Goal: Navigation & Orientation: Find specific page/section

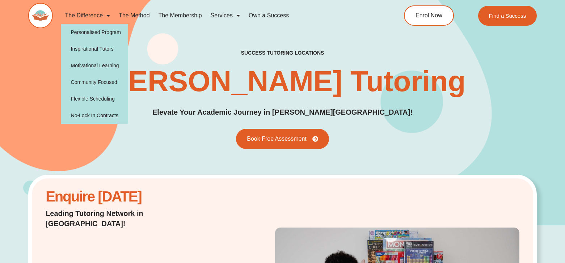
click at [77, 15] on link "The Difference" at bounding box center [88, 15] width 54 height 17
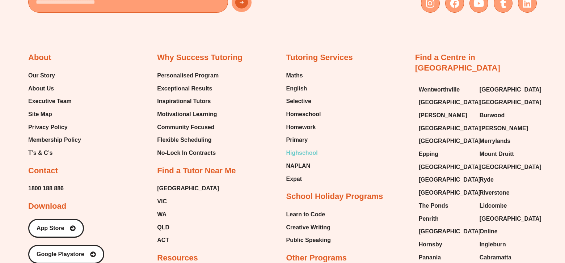
scroll to position [2217, 0]
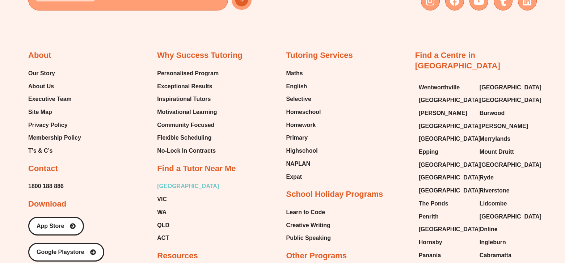
click at [161, 183] on span "[GEOGRAPHIC_DATA]" at bounding box center [188, 186] width 62 height 11
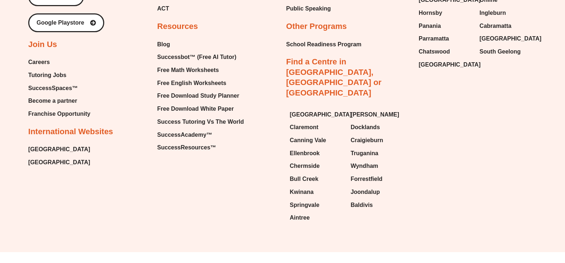
scroll to position [2453, 0]
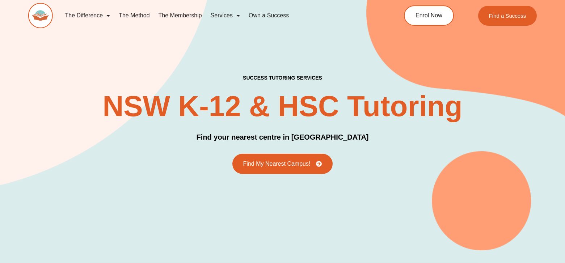
scroll to position [1, 0]
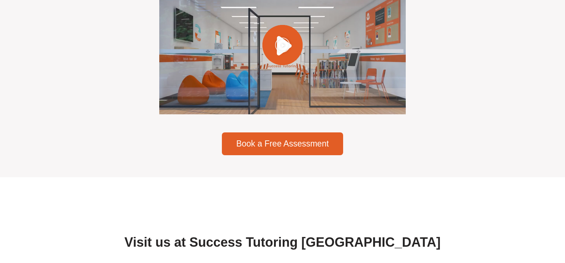
scroll to position [2412, 0]
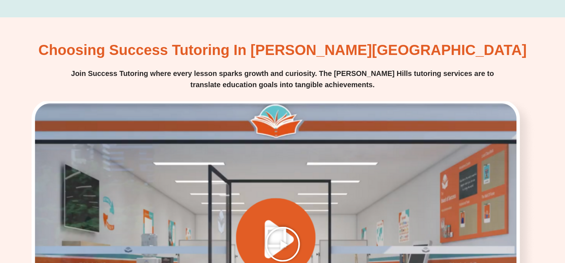
scroll to position [1018, 0]
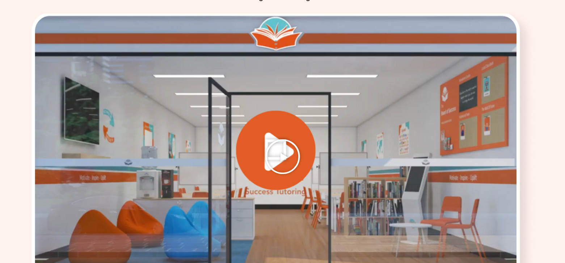
click at [280, 139] on icon "Play Video" at bounding box center [283, 157] width 36 height 36
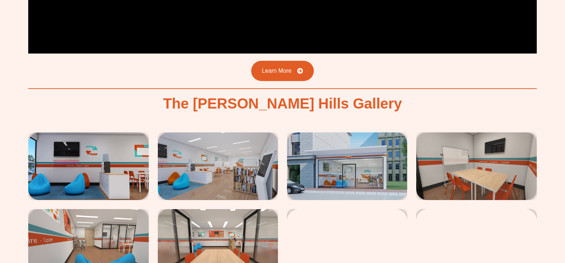
scroll to position [1268, 0]
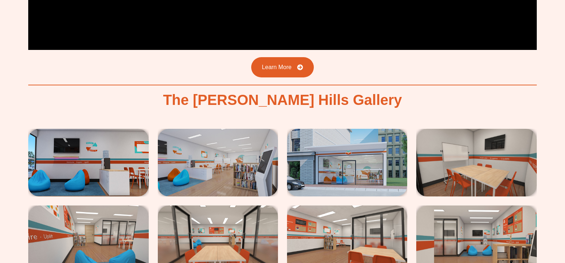
click at [97, 129] on img at bounding box center [88, 163] width 120 height 68
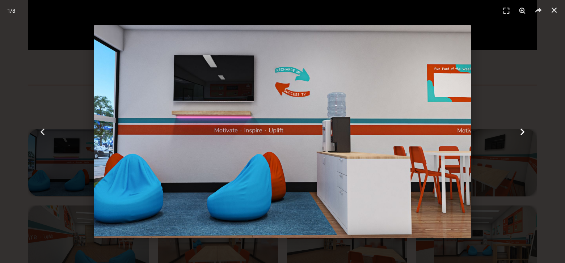
click at [512, 127] on div "Next" at bounding box center [523, 131] width 85 height 263
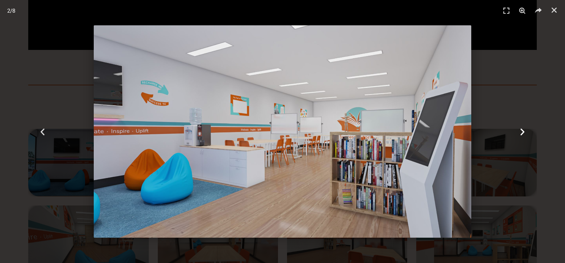
click at [516, 129] on div "Next" at bounding box center [523, 131] width 85 height 263
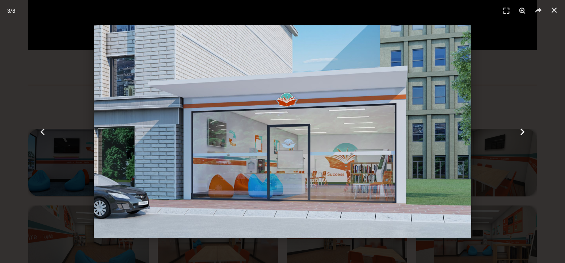
click at [516, 129] on div "Next" at bounding box center [523, 131] width 85 height 263
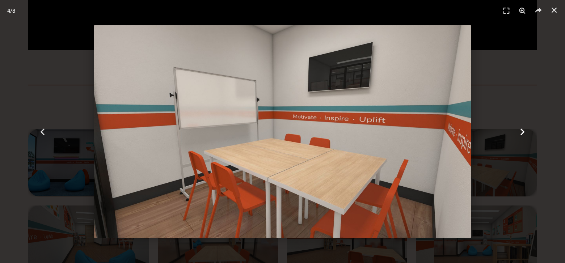
click at [516, 129] on div "Next" at bounding box center [523, 131] width 85 height 263
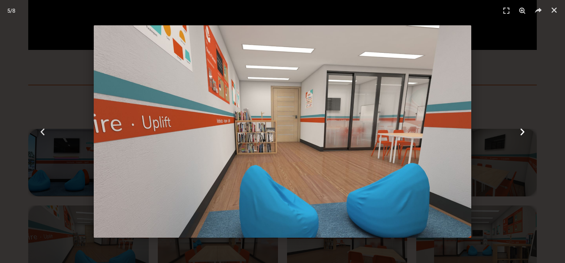
click at [516, 129] on div "Next" at bounding box center [523, 131] width 85 height 263
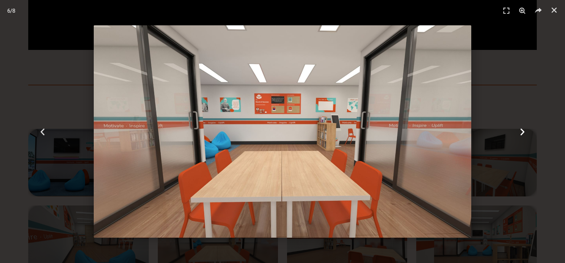
click at [525, 138] on div "Next" at bounding box center [523, 131] width 85 height 263
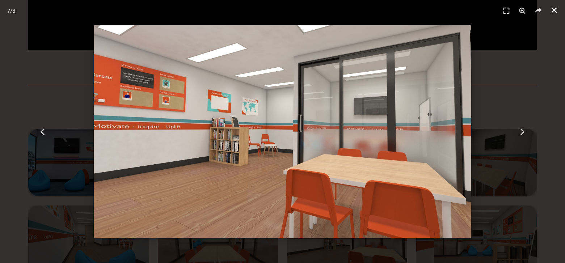
click at [557, 6] on link "Close (Esc)" at bounding box center [554, 10] width 11 height 11
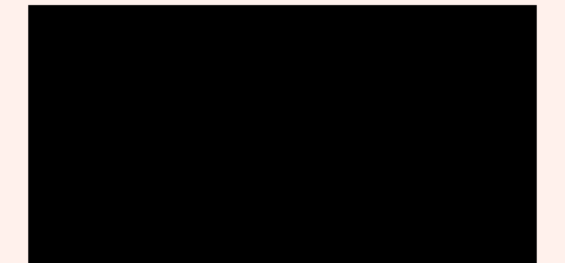
scroll to position [1009, 0]
